Goal: Information Seeking & Learning: Learn about a topic

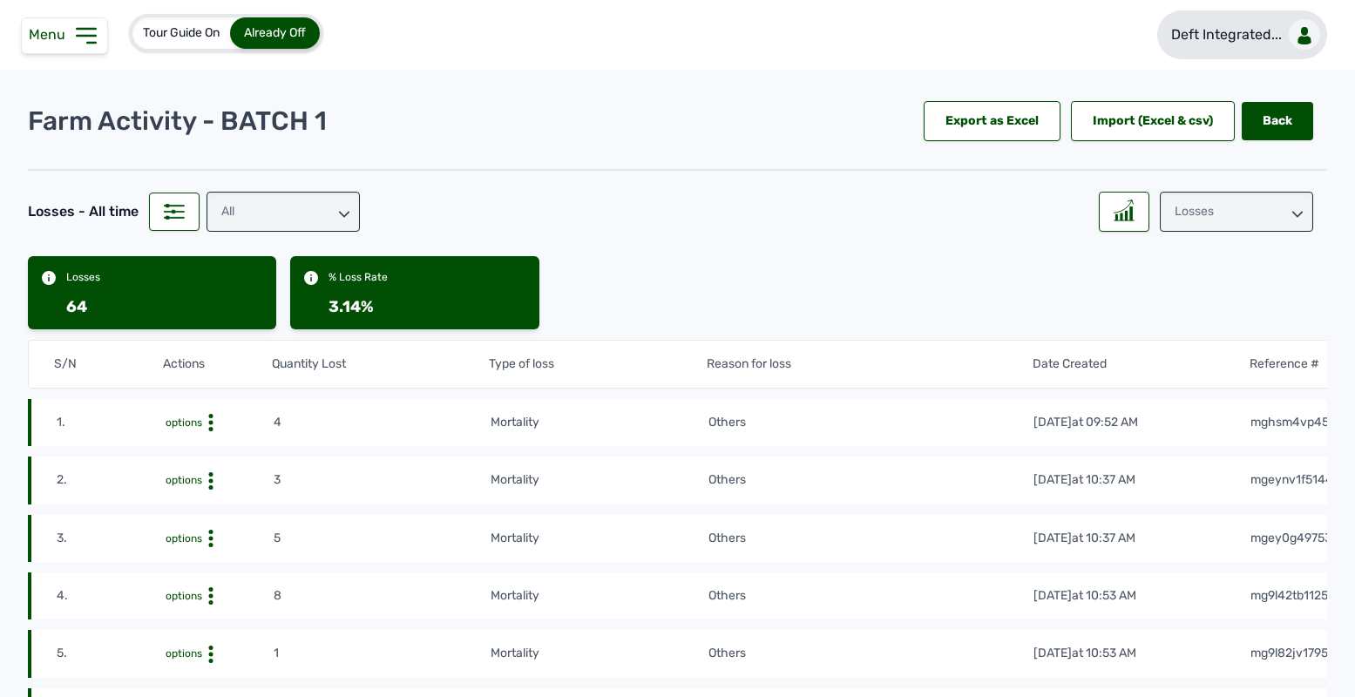
click at [1274, 36] on link "Deft Integrated..." at bounding box center [1242, 34] width 170 height 49
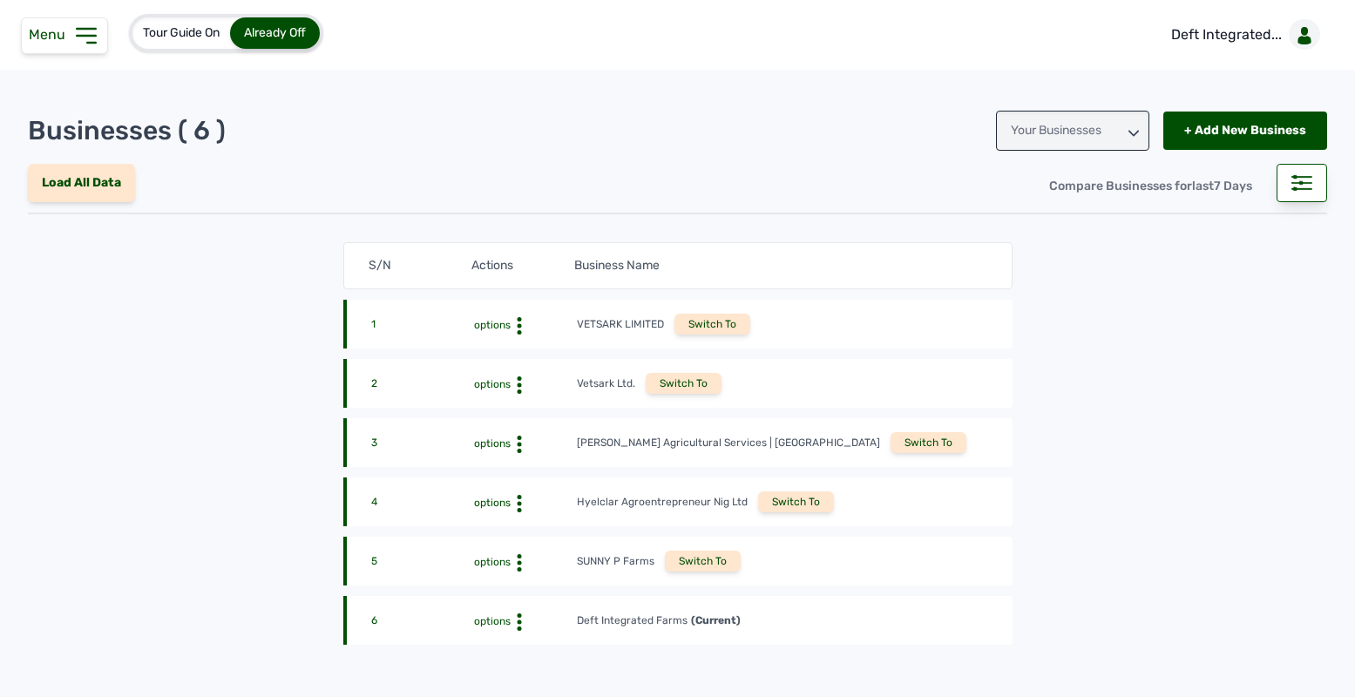
click at [891, 450] on div "Switch To" at bounding box center [929, 442] width 76 height 21
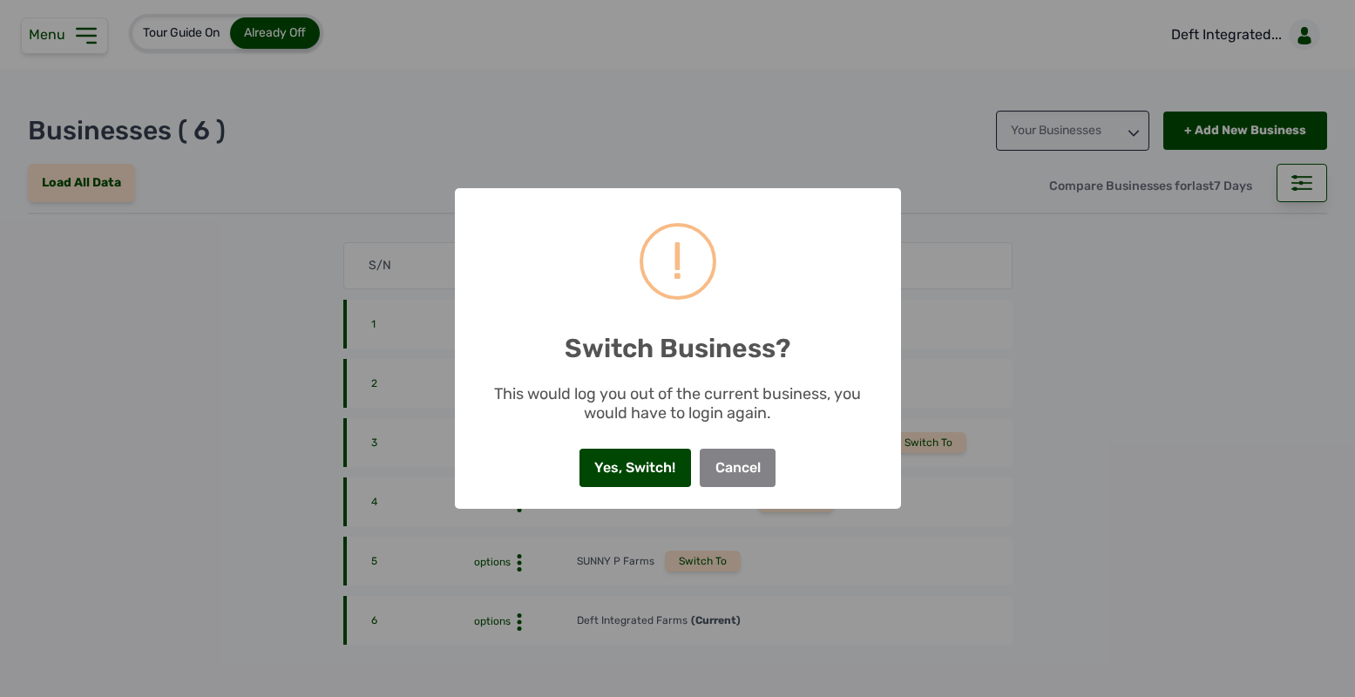
click at [624, 464] on button "Yes, Switch!" at bounding box center [635, 468] width 112 height 38
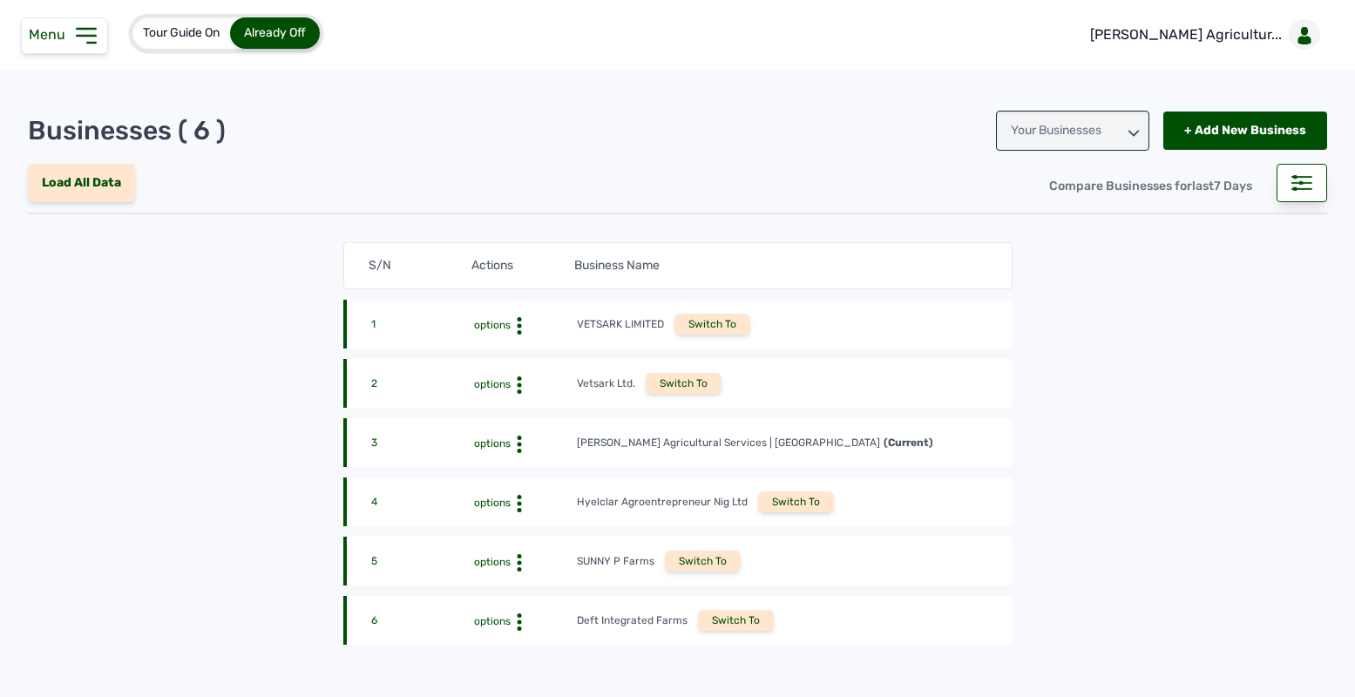
click at [84, 24] on icon at bounding box center [86, 36] width 28 height 28
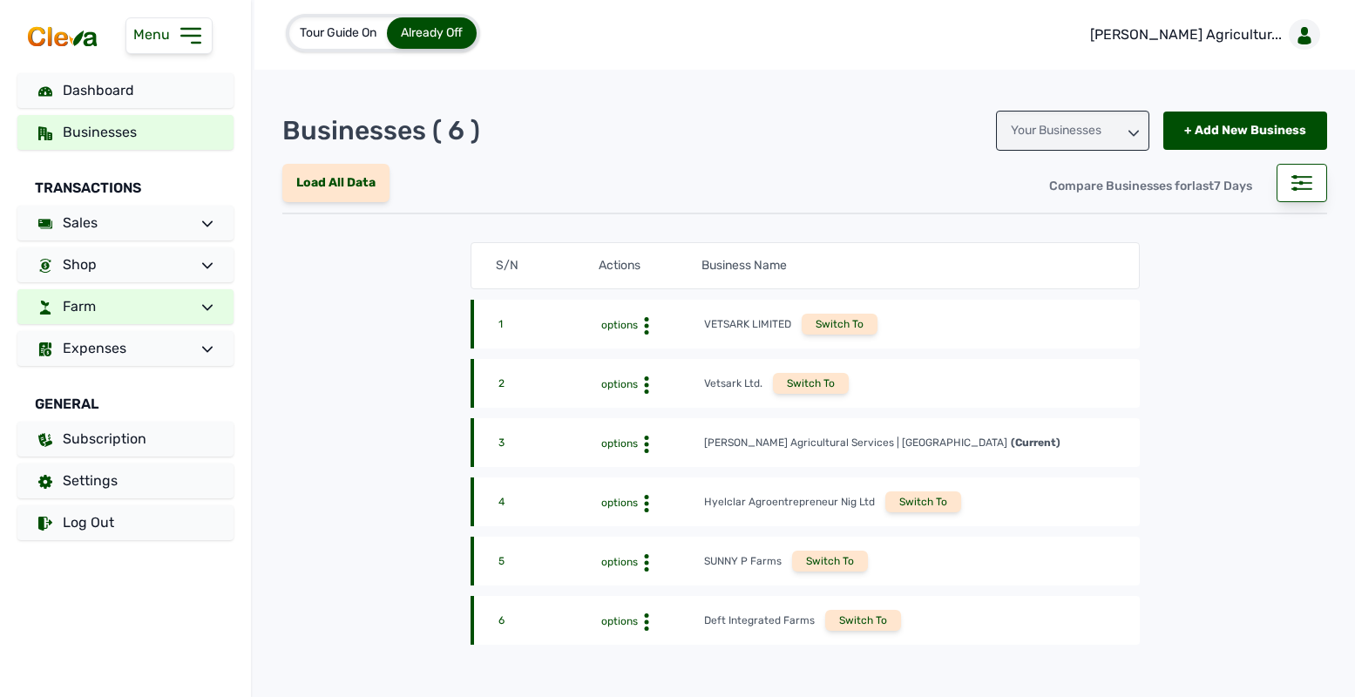
click at [140, 303] on link "Farm" at bounding box center [125, 306] width 216 height 35
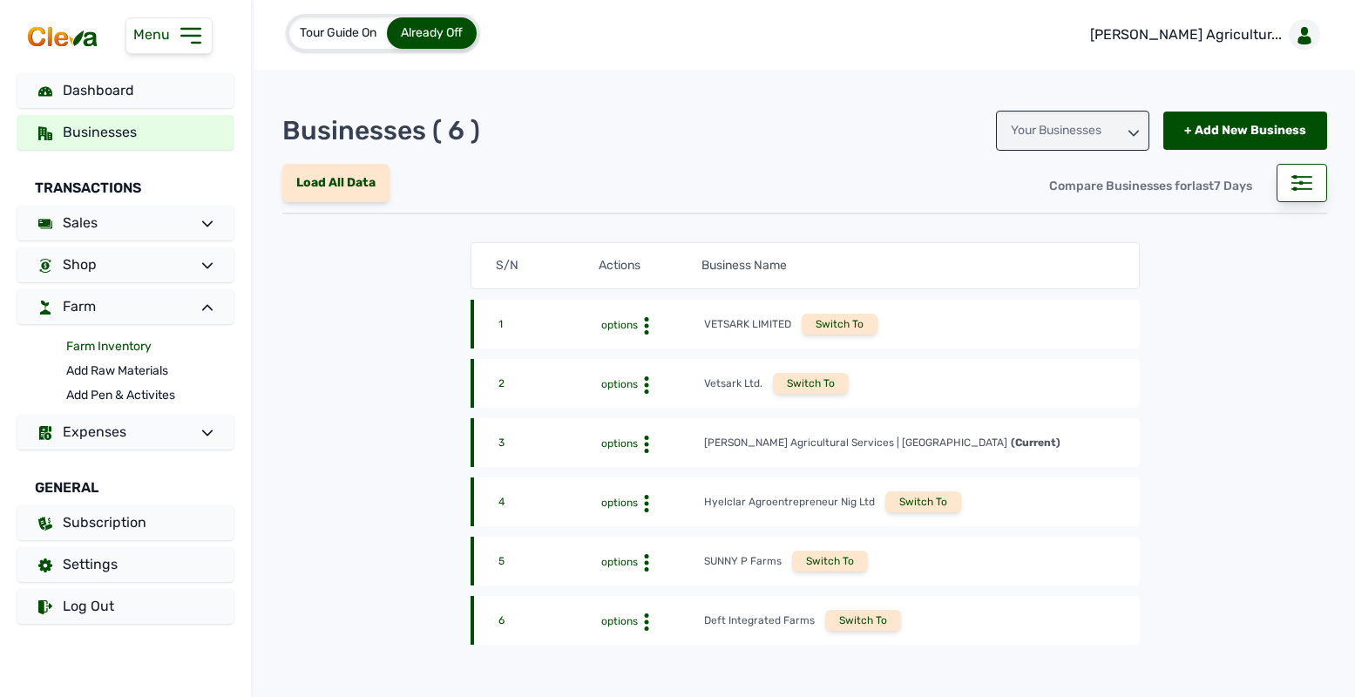
click at [112, 344] on link "Farm Inventory" at bounding box center [149, 347] width 167 height 24
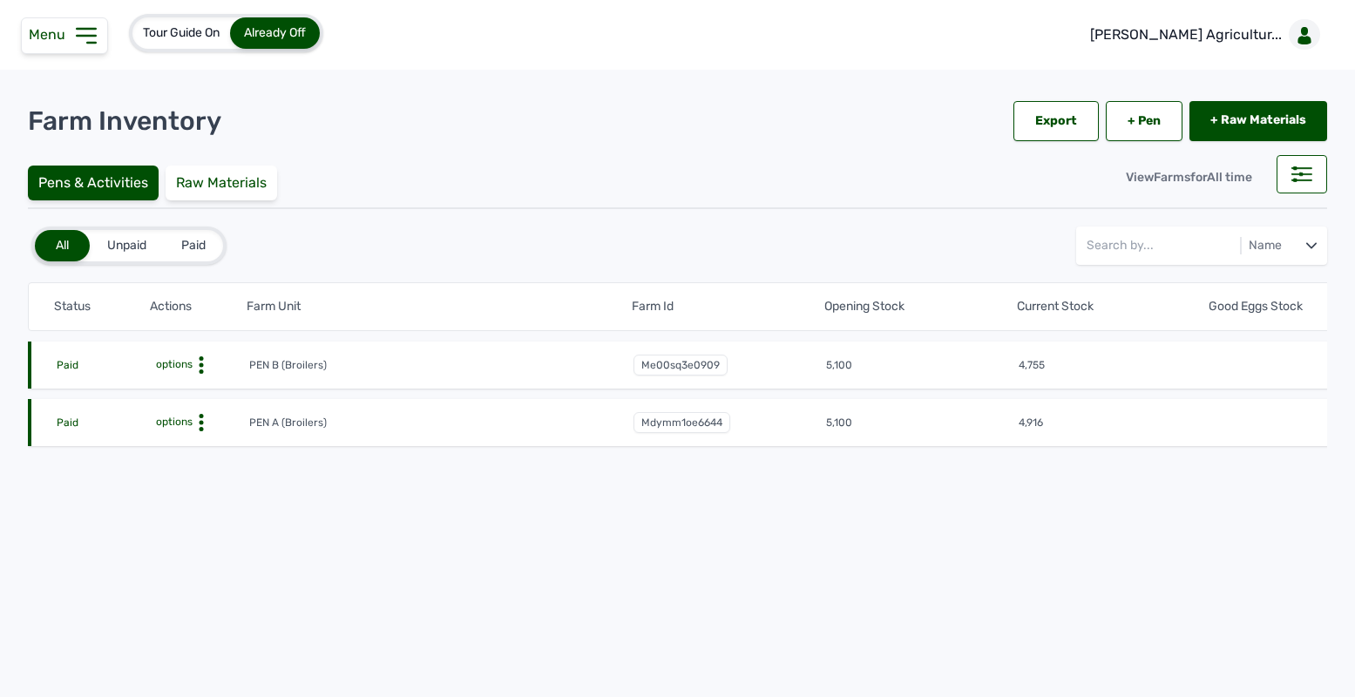
click at [200, 370] on circle at bounding box center [202, 371] width 4 height 4
click at [193, 382] on div "Farm Activities" at bounding box center [185, 392] width 124 height 21
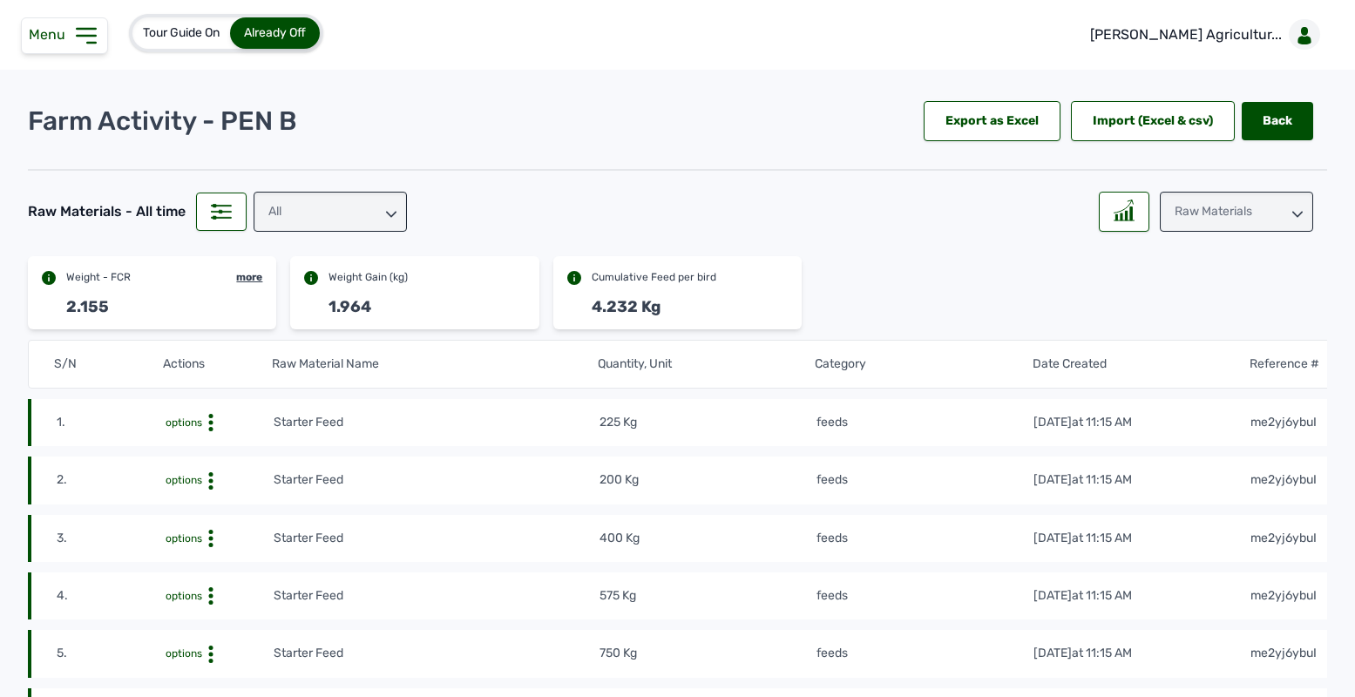
click at [1248, 201] on div "Raw Materials" at bounding box center [1236, 212] width 153 height 40
click at [1204, 316] on div "Losses" at bounding box center [1236, 320] width 153 height 31
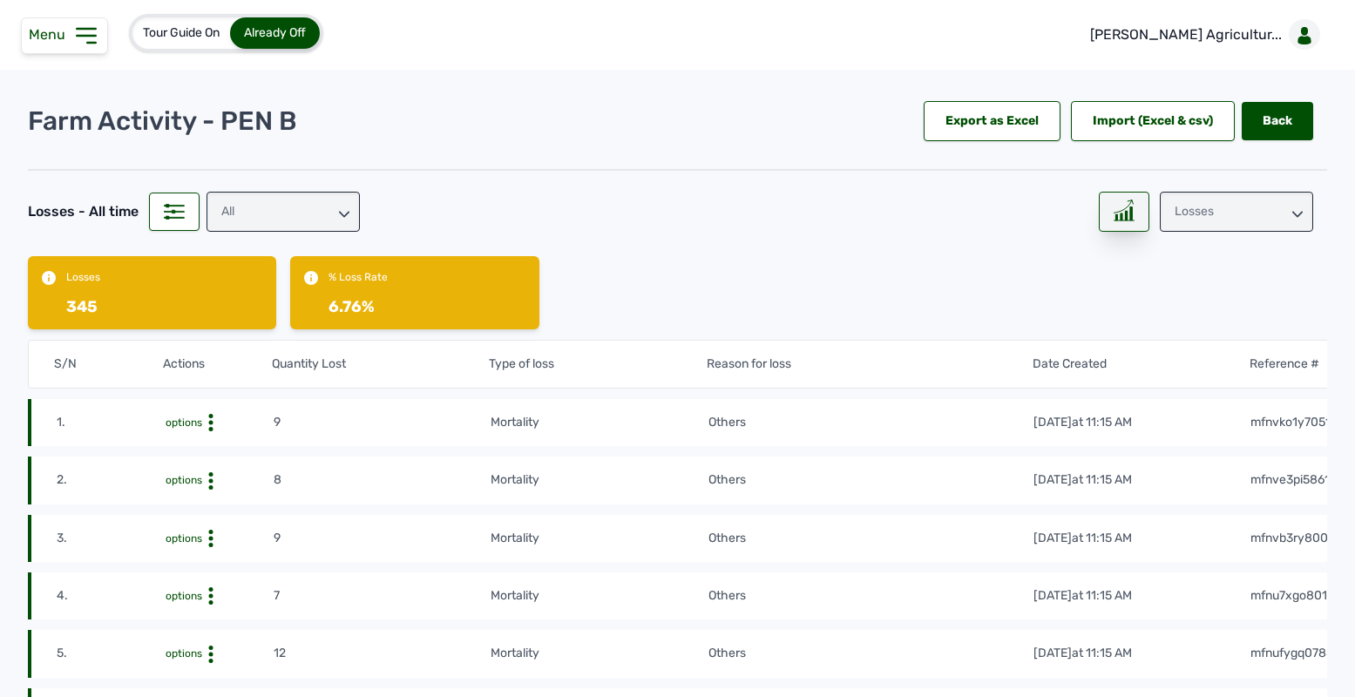
click at [1117, 207] on icon at bounding box center [1124, 211] width 21 height 22
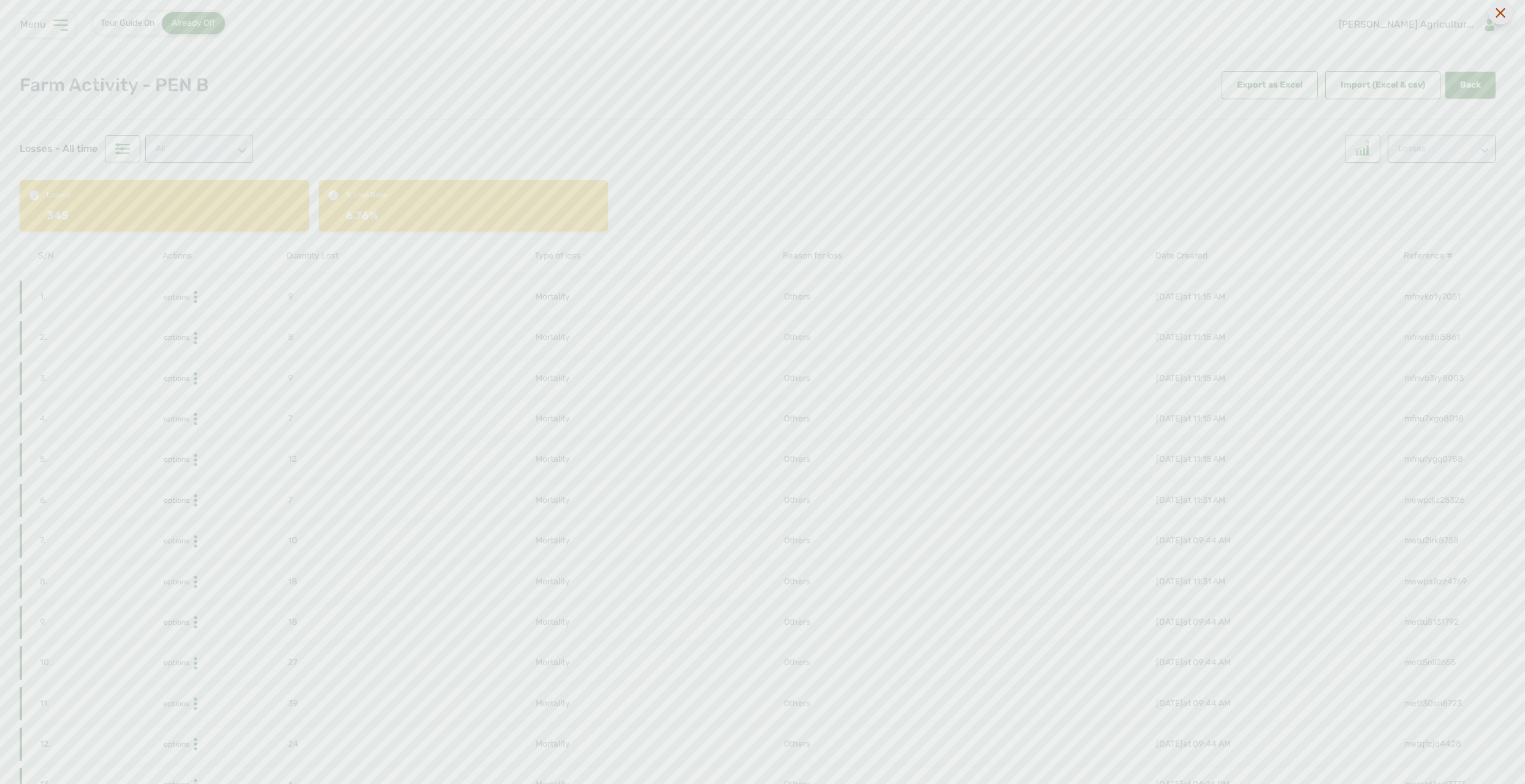
click at [952, 13] on icon at bounding box center [1500, 13] width 10 height 10
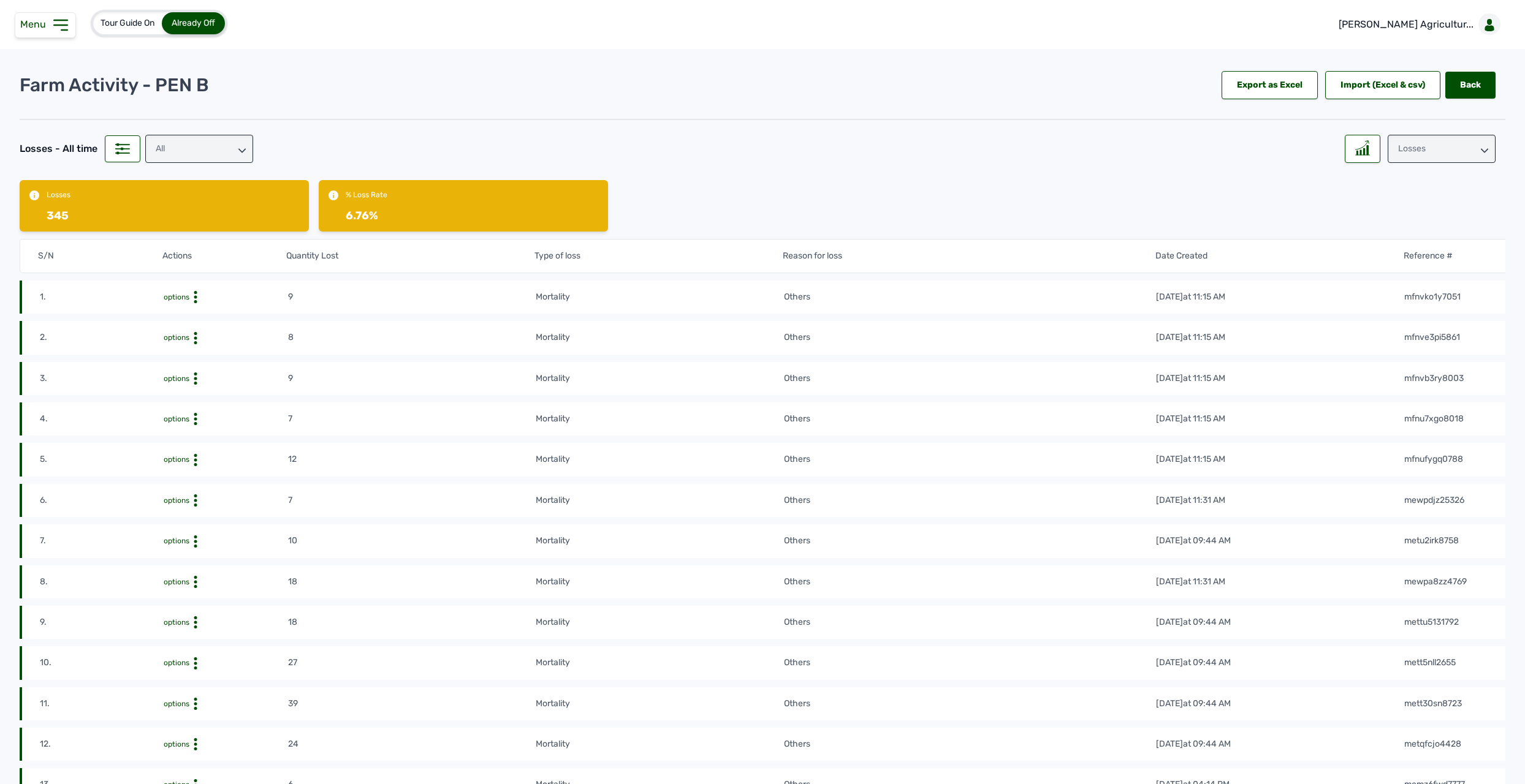
click at [952, 147] on div "Losses" at bounding box center [1441, 149] width 108 height 28
click at [952, 201] on div "Weight" at bounding box center [1441, 203] width 108 height 22
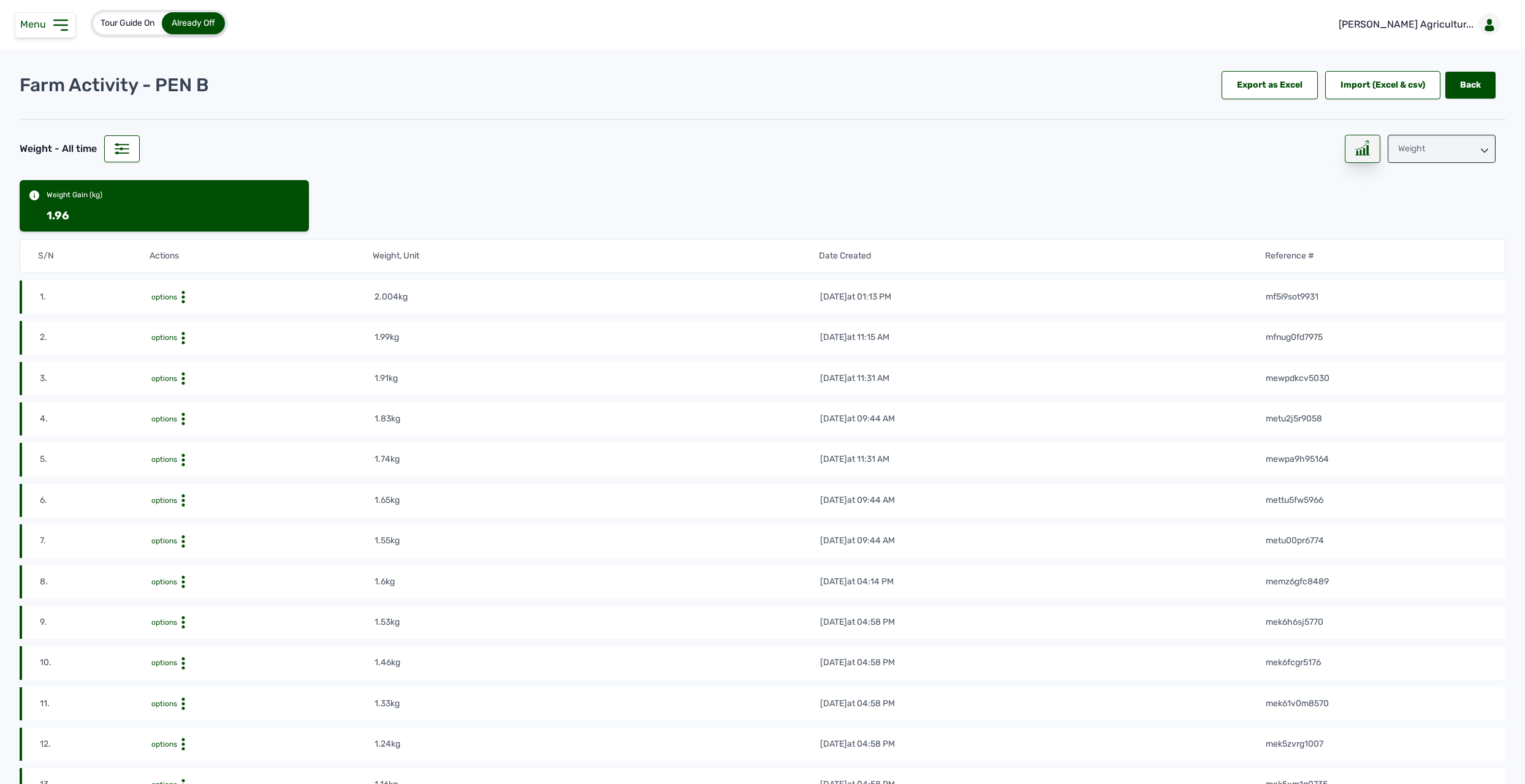
click at [952, 147] on icon at bounding box center [1363, 148] width 15 height 15
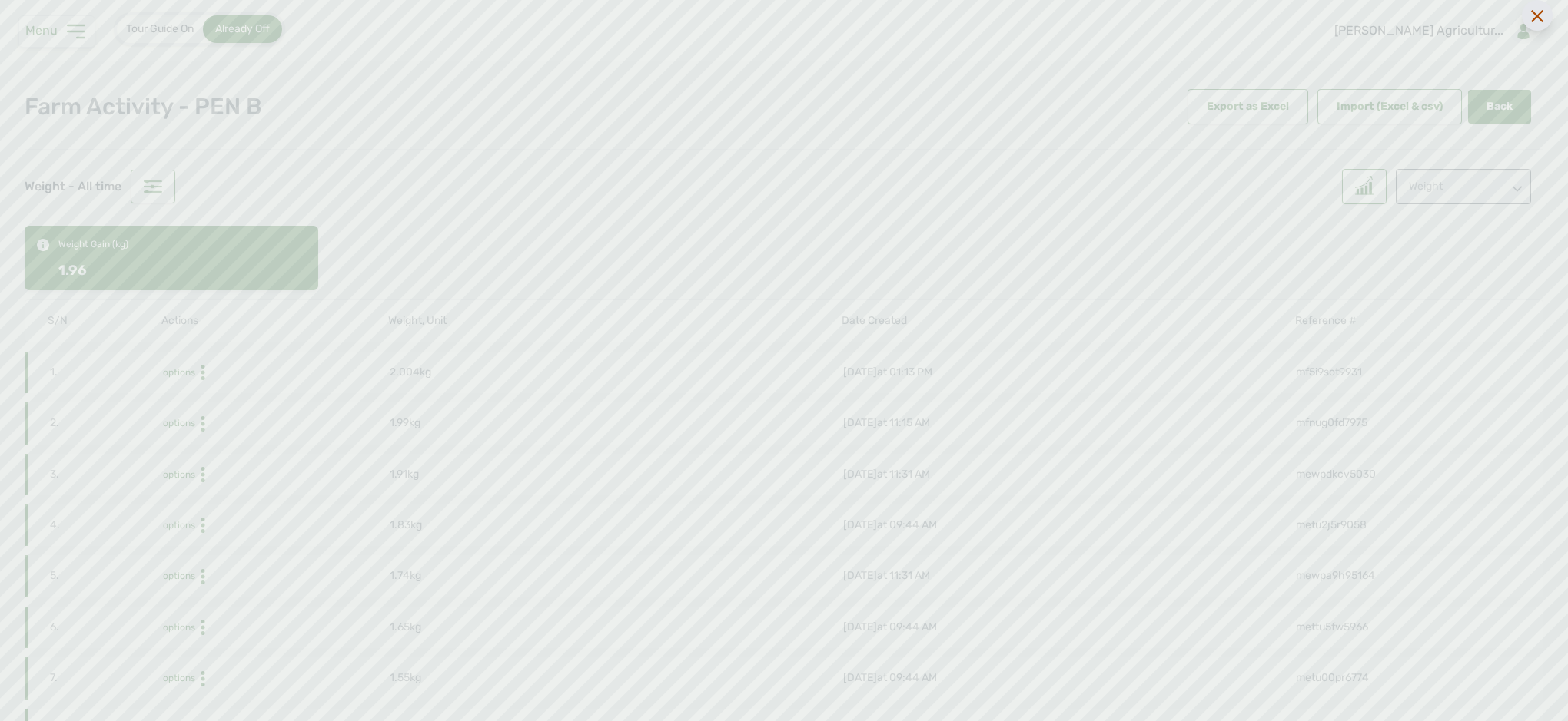
click at [1194, 15] on div at bounding box center [1536, 15] width 31 height 31
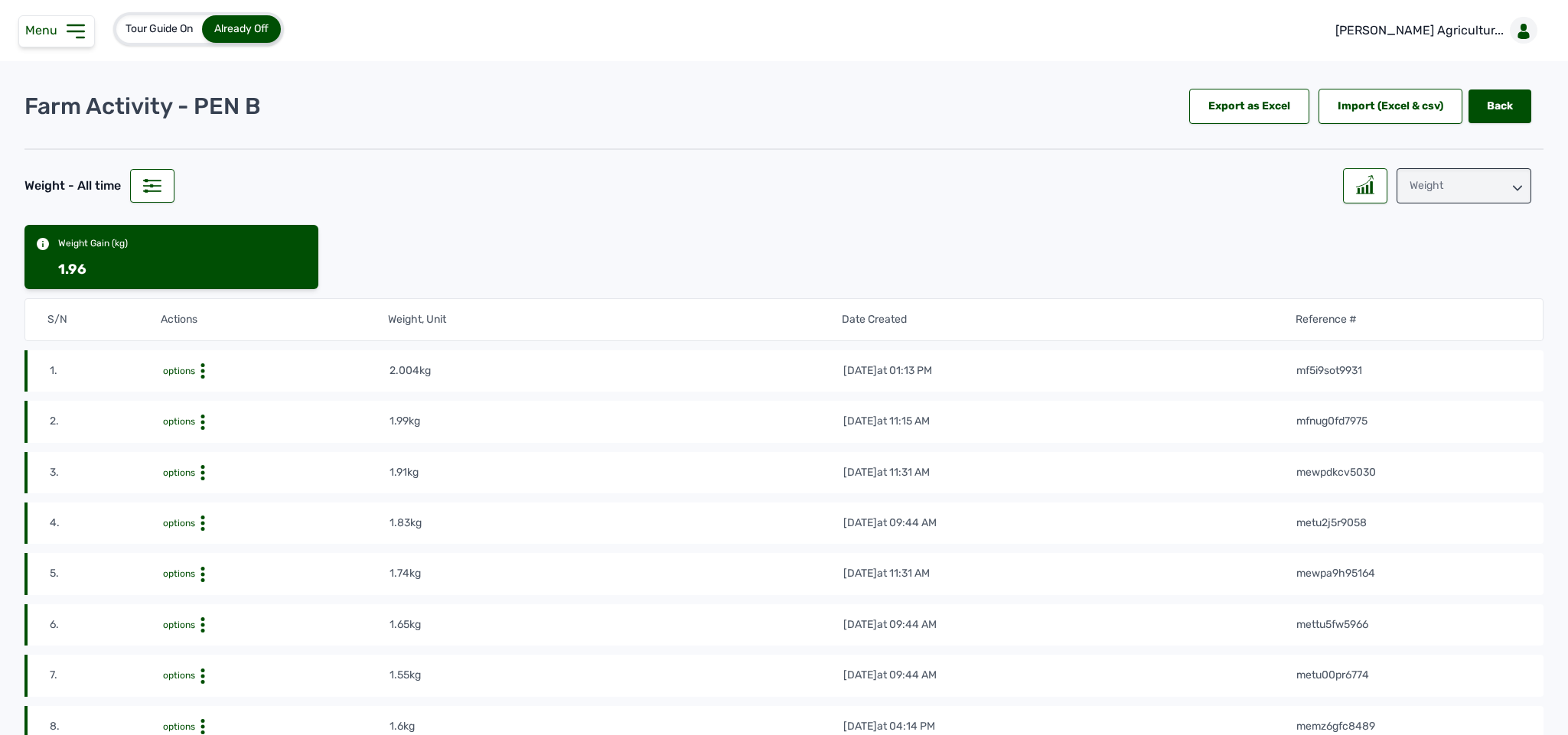
click at [1189, 182] on div "Weight" at bounding box center [1463, 186] width 134 height 35
click at [1189, 251] on div "Weight" at bounding box center [1463, 254] width 134 height 27
click at [1189, 184] on div at bounding box center [1364, 186] width 45 height 35
